Goal: Information Seeking & Learning: Learn about a topic

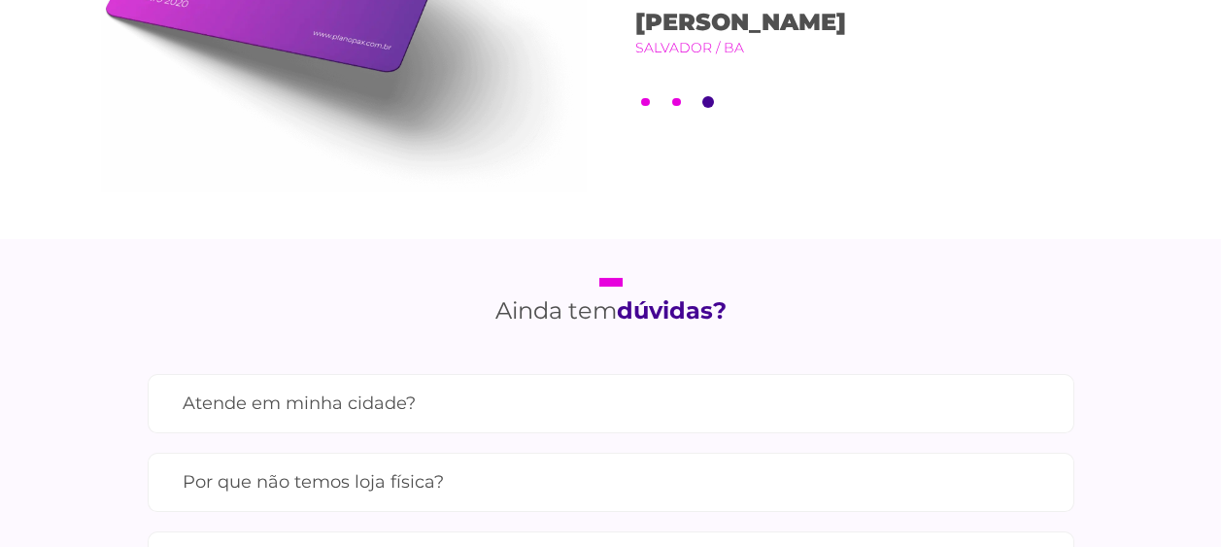
scroll to position [1651, 0]
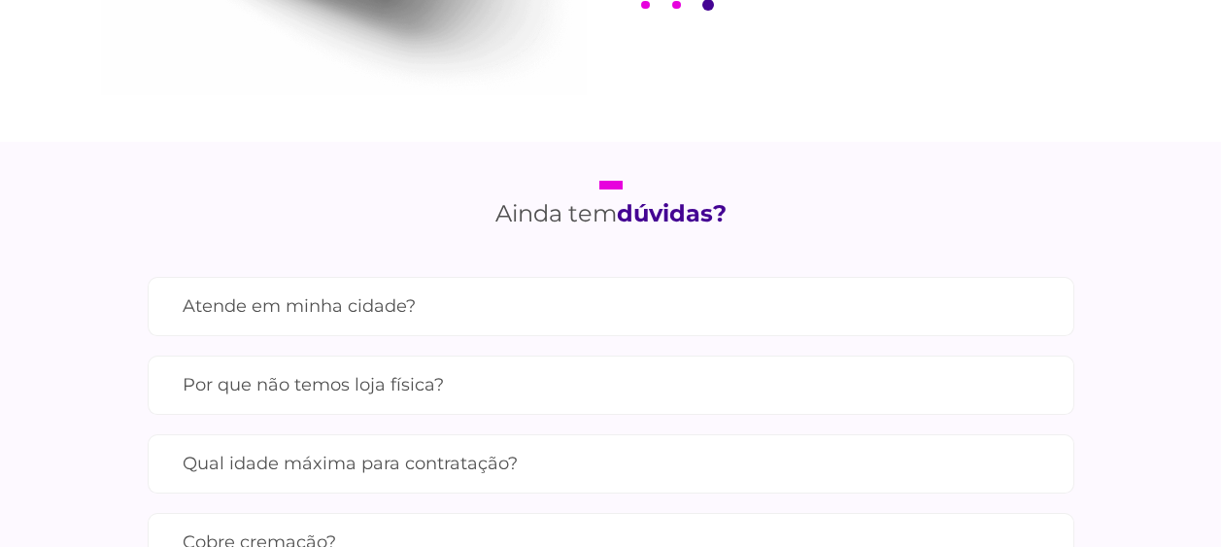
click at [355, 307] on label "Atende em minha cidade?" at bounding box center [611, 306] width 856 height 34
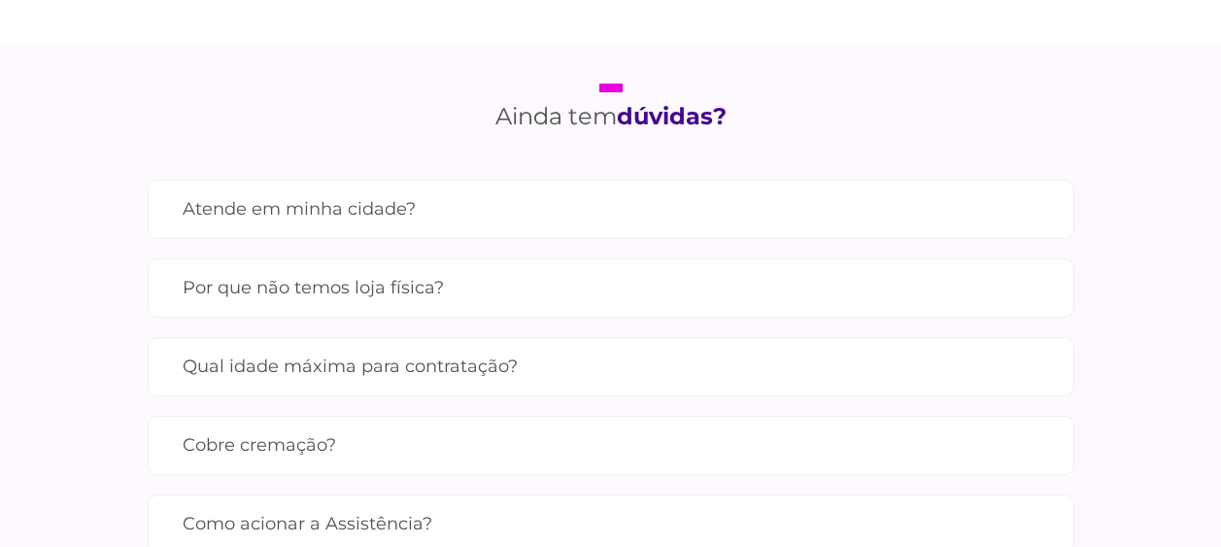
scroll to position [1845, 0]
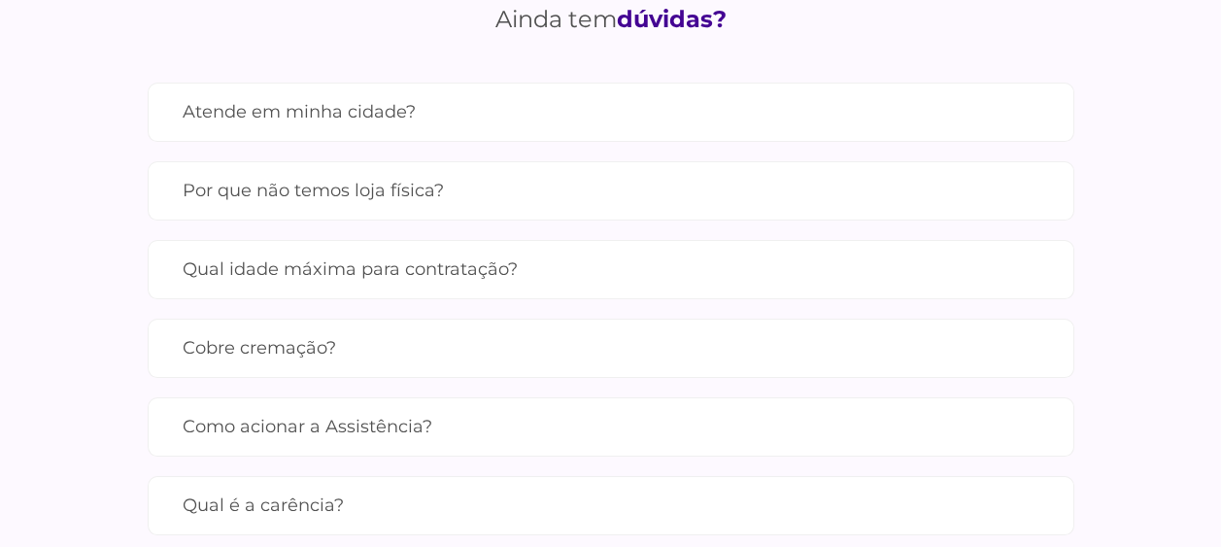
click at [474, 286] on label "Qual idade máxima para contratação?" at bounding box center [611, 269] width 856 height 34
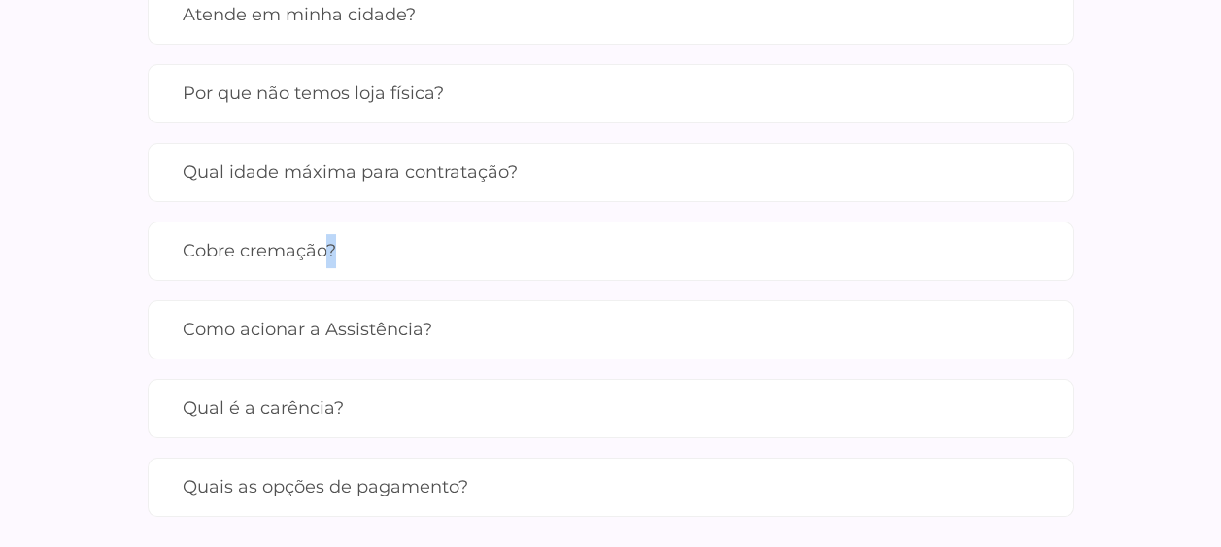
click at [329, 268] on label "Cobre cremação?" at bounding box center [611, 251] width 856 height 34
click at [501, 392] on div "Atende em minha cidade? Contamos com parceiros em todas as cidades do [GEOGRAPH…" at bounding box center [611, 260] width 926 height 551
click at [471, 189] on div "A idade máxima para se tornar um membro é de 85 anos, mas a cobertura vale enqu…" at bounding box center [611, 189] width 856 height 0
click at [458, 268] on label "Cobre cremação?" at bounding box center [611, 251] width 856 height 34
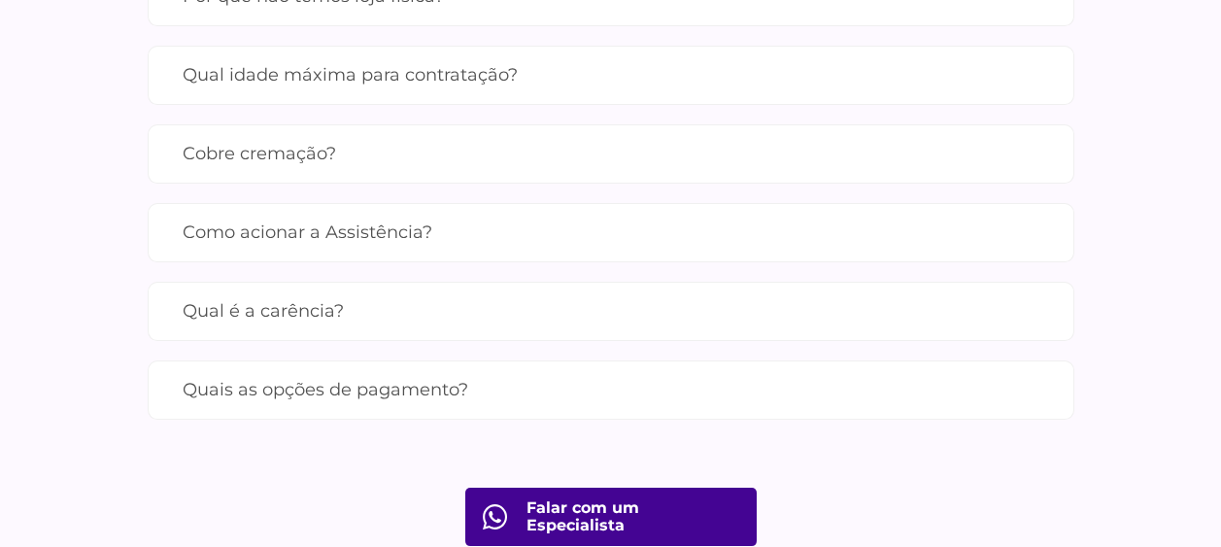
click at [323, 328] on label "Qual é a carência?" at bounding box center [611, 311] width 856 height 34
click at [453, 407] on label "Quais as opções de pagamento?" at bounding box center [611, 390] width 856 height 34
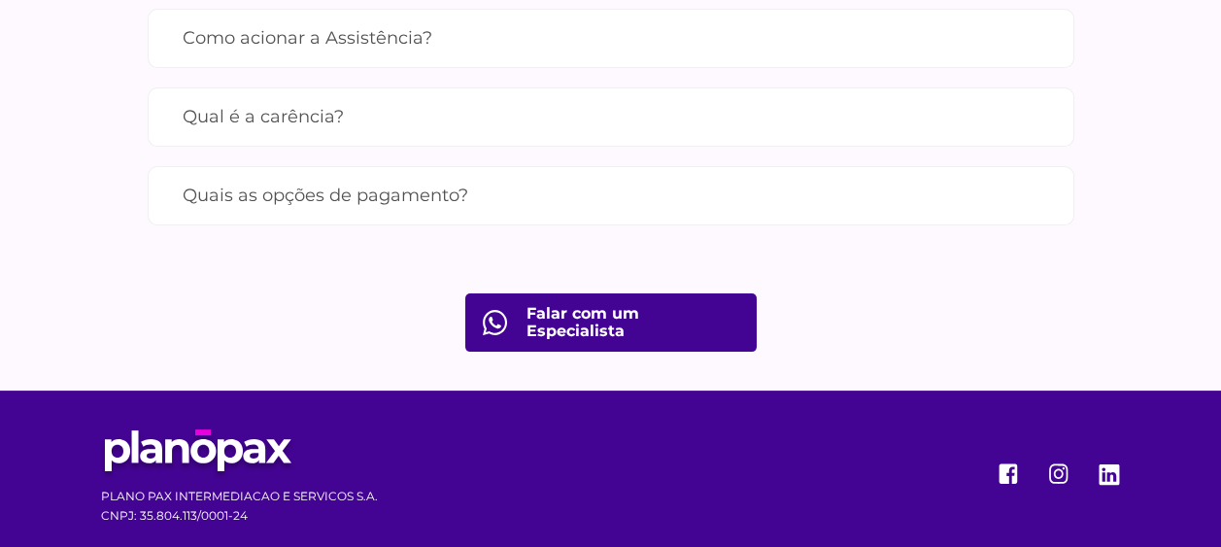
scroll to position [2298, 0]
